Goal: Task Accomplishment & Management: Manage account settings

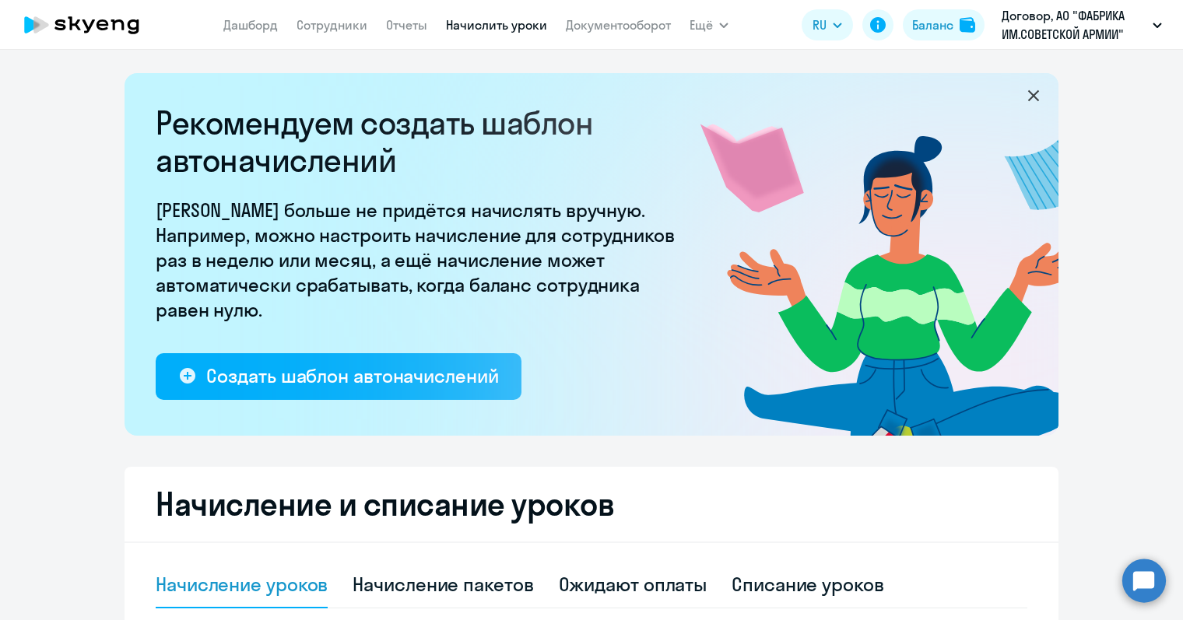
select select "10"
click at [1027, 91] on icon at bounding box center [1033, 95] width 19 height 19
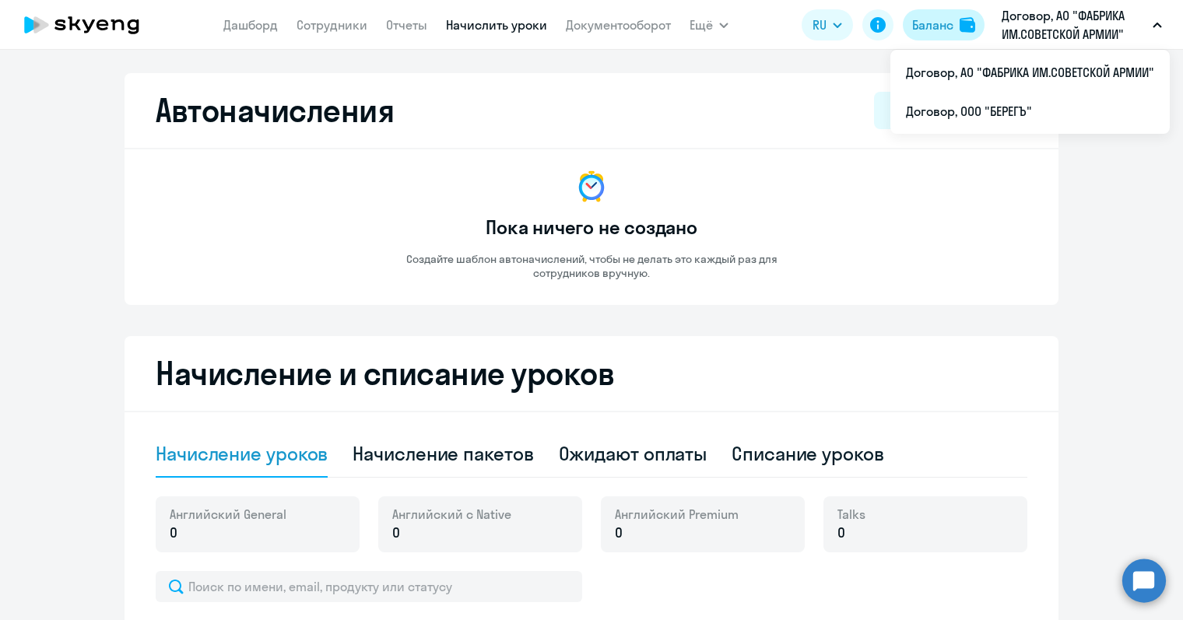
click at [939, 19] on div "Баланс" at bounding box center [932, 25] width 41 height 19
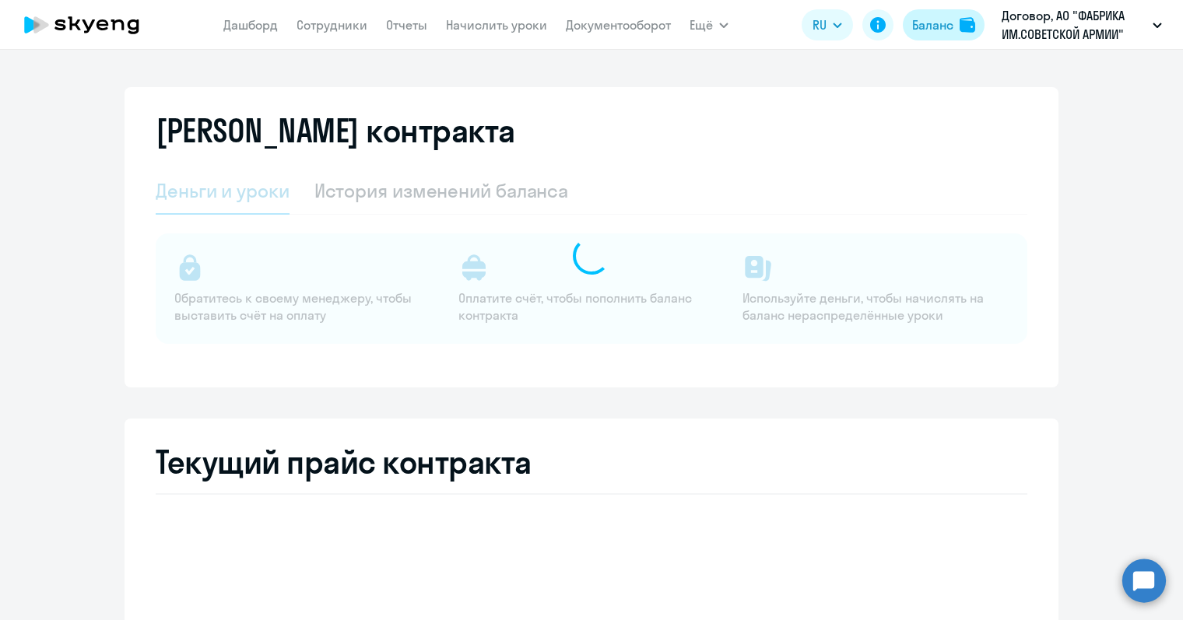
select select "english_adult_not_native_speaker"
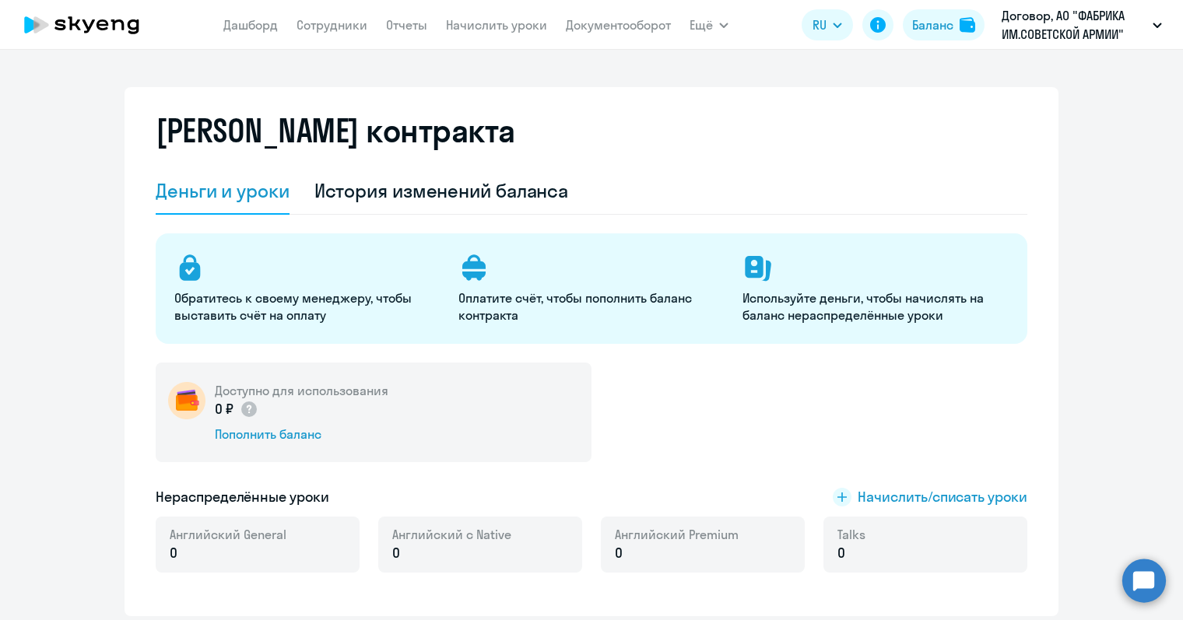
click at [272, 297] on p "Обратитесь к своему менеджеру, чтобы выставить счёт на оплату" at bounding box center [306, 307] width 265 height 34
click at [474, 30] on link "Начислить уроки" at bounding box center [496, 25] width 101 height 16
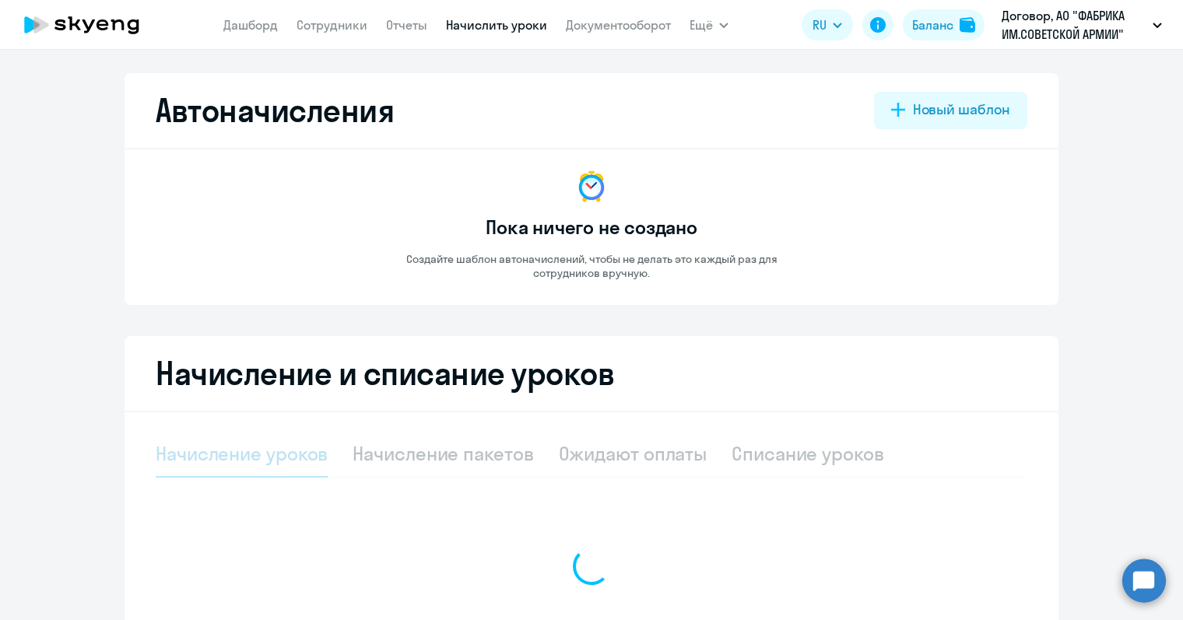
select select "10"
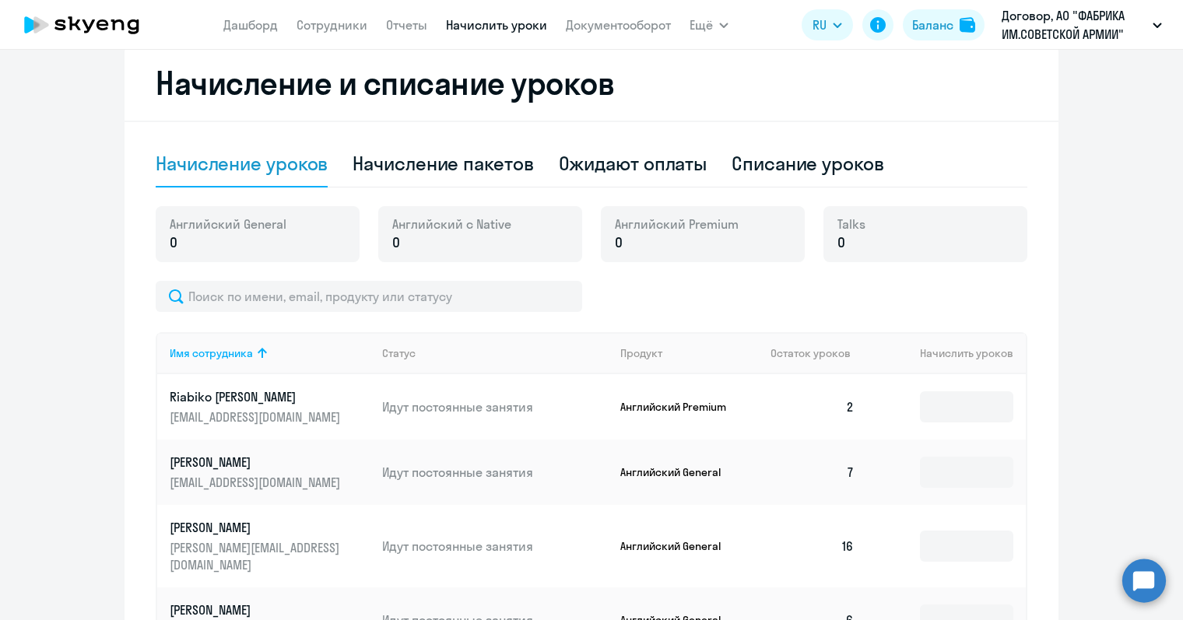
scroll to position [311, 0]
